Goal: Task Accomplishment & Management: Complete application form

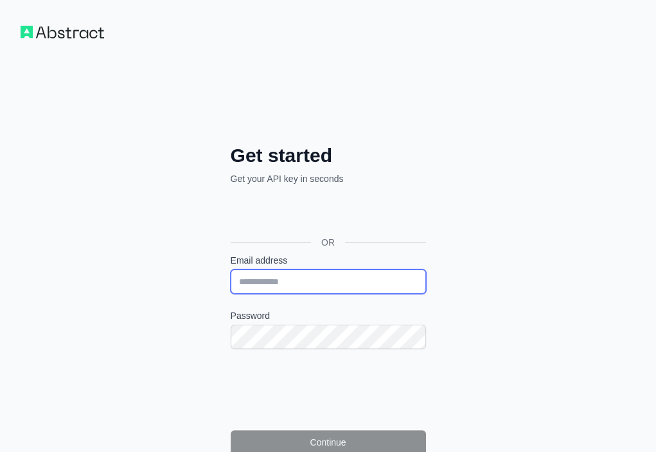
click at [231, 269] on input "Email address" at bounding box center [328, 281] width 195 height 24
paste input "**********"
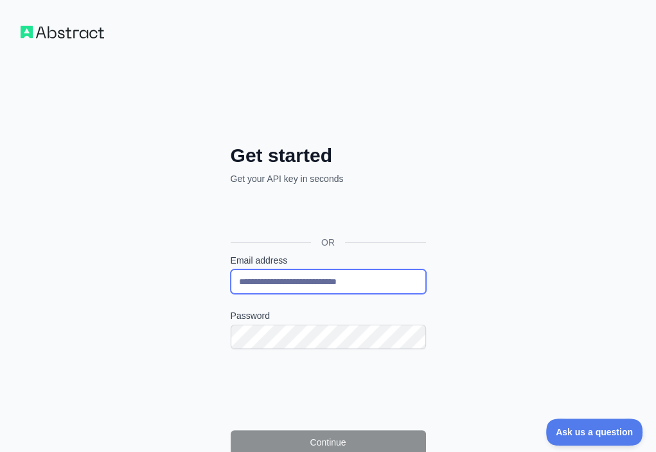
type input "**********"
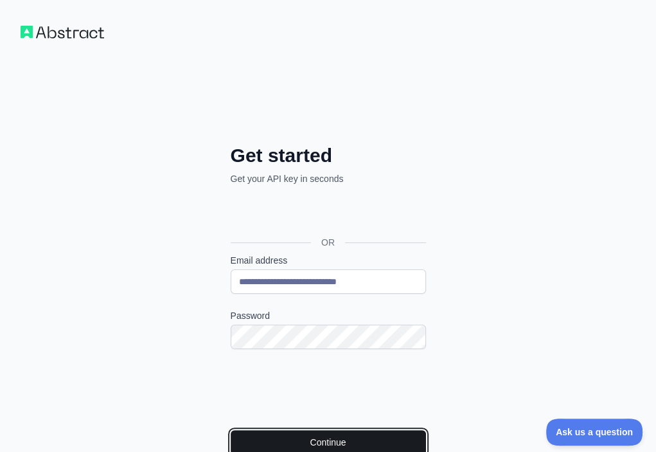
click at [237, 430] on button "Continue" at bounding box center [328, 442] width 195 height 24
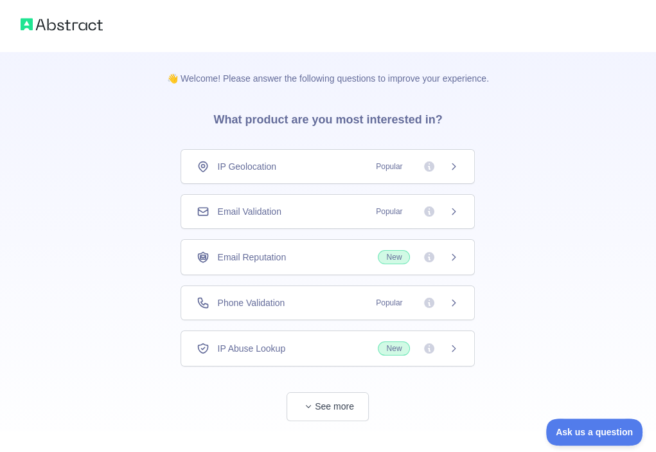
click at [286, 205] on div "Email Validation Popular" at bounding box center [328, 211] width 262 height 13
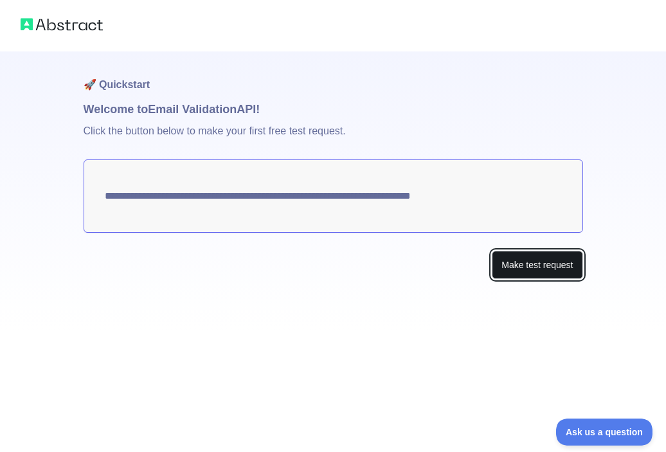
click at [499, 264] on button "Make test request" at bounding box center [536, 265] width 91 height 29
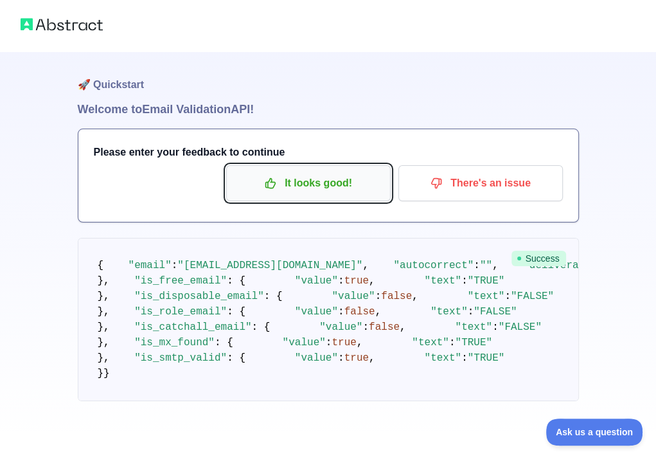
click at [332, 175] on p "It looks good!" at bounding box center [308, 183] width 145 height 22
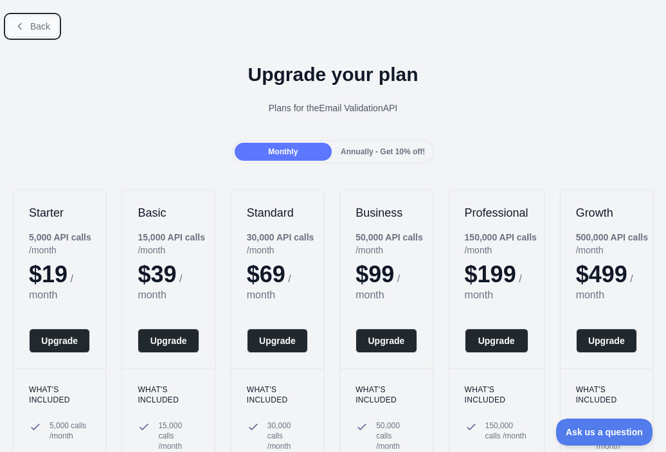
click at [36, 23] on span "Back" at bounding box center [40, 26] width 20 height 10
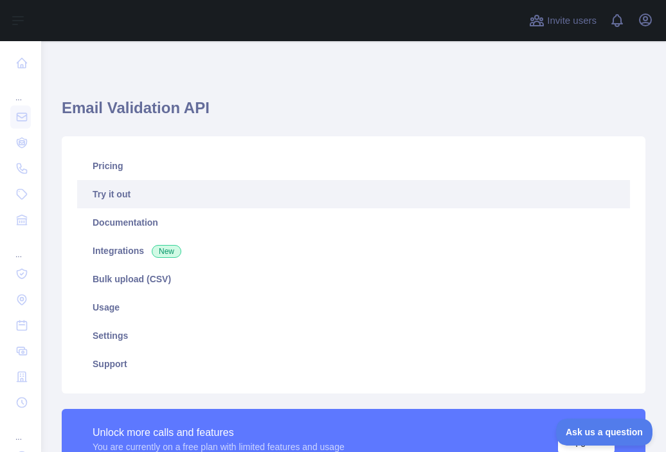
scroll to position [257, 0]
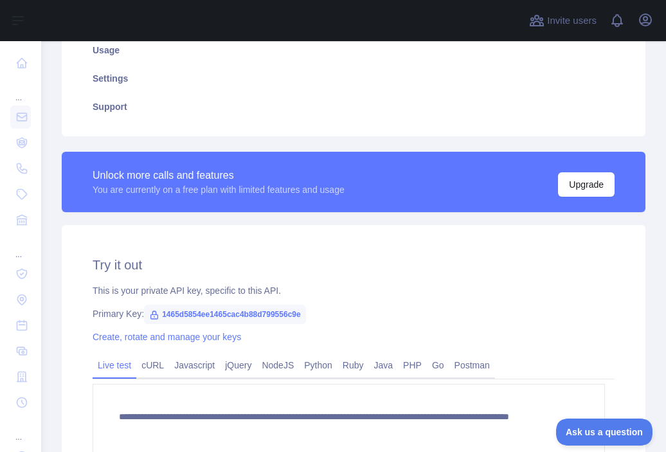
click at [228, 314] on span "1465d5854ee1465cac4b88d799556c9e" at bounding box center [225, 314] width 162 height 19
copy span "1465d5854ee1465cac4b88d799556c9e"
